Goal: Information Seeking & Learning: Learn about a topic

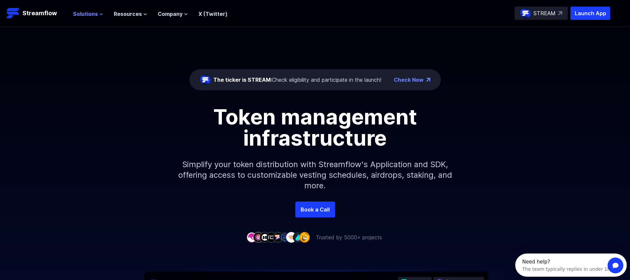
click at [78, 16] on span "Solutions" at bounding box center [85, 14] width 25 height 8
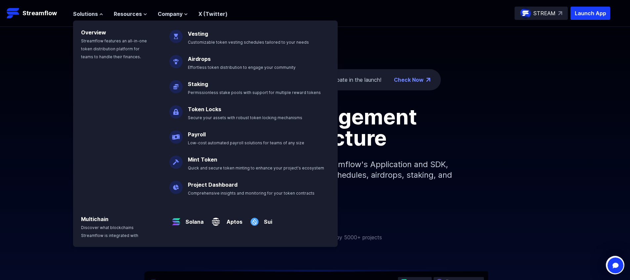
click at [34, 110] on div "Token management infrastructure Simplify your token distribution with Streamflo…" at bounding box center [315, 153] width 630 height 95
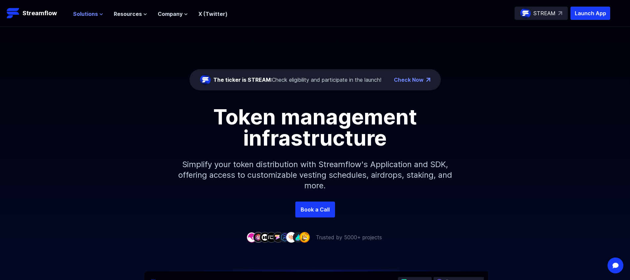
click at [87, 14] on span "Solutions" at bounding box center [85, 14] width 25 height 8
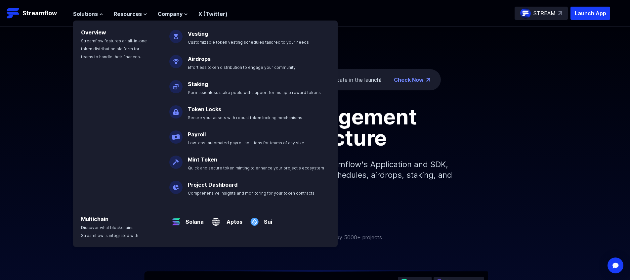
click at [381, 72] on div "The ticker is STREAM: Check eligibility and participate in the launch! Check Now" at bounding box center [315, 79] width 251 height 21
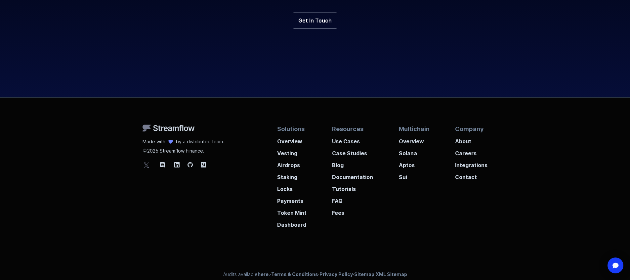
scroll to position [2478, 0]
